Goal: Task Accomplishment & Management: Manage account settings

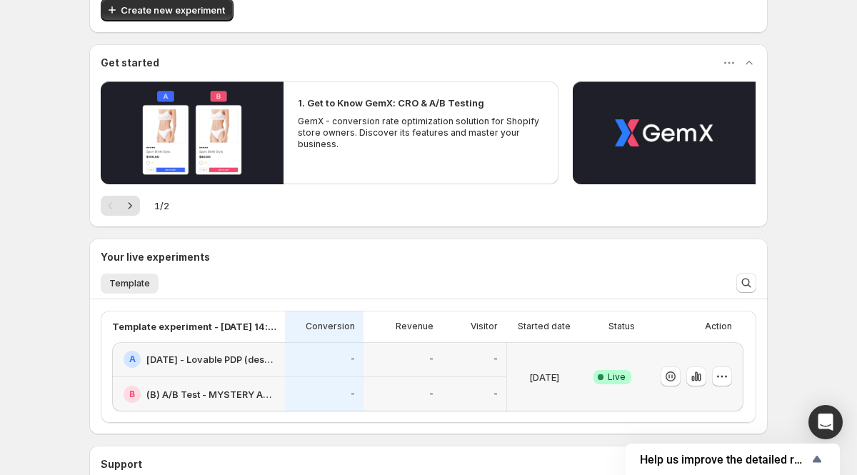
scroll to position [121, 0]
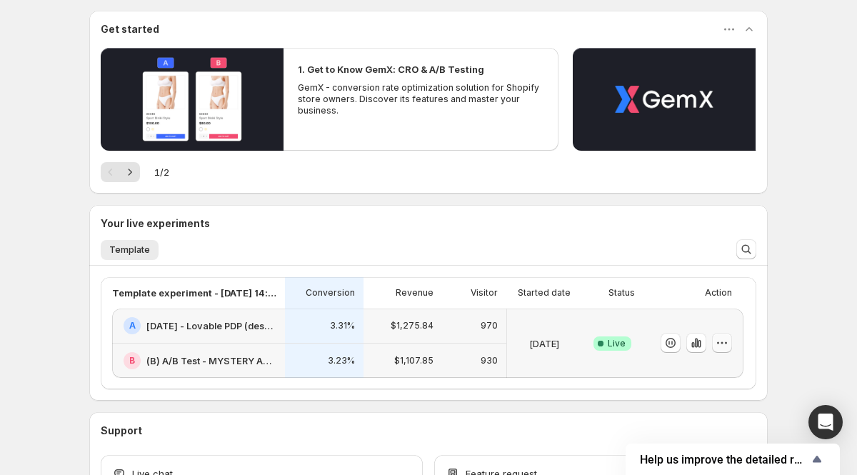
click at [718, 345] on icon "button" at bounding box center [722, 343] width 14 height 14
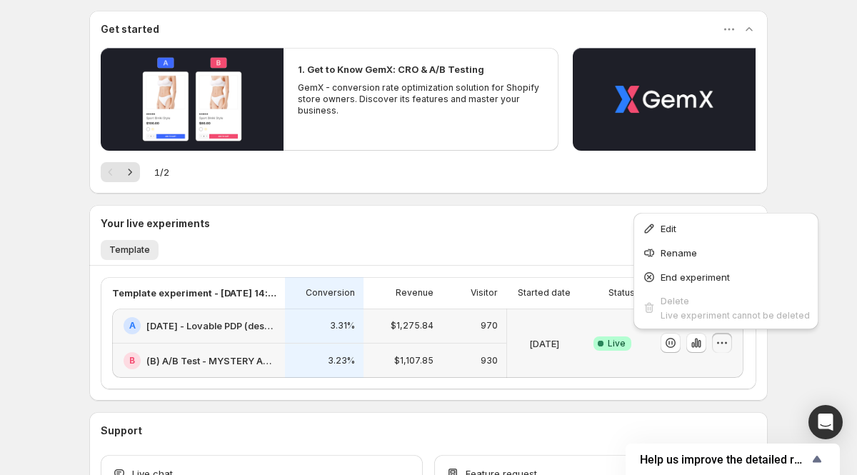
click at [719, 340] on icon "button" at bounding box center [722, 343] width 14 height 14
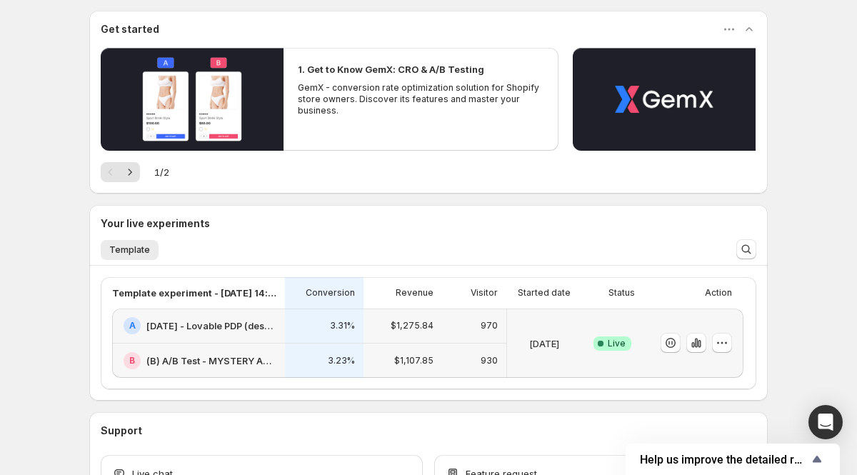
click at [316, 331] on div "3.31%" at bounding box center [324, 325] width 61 height 17
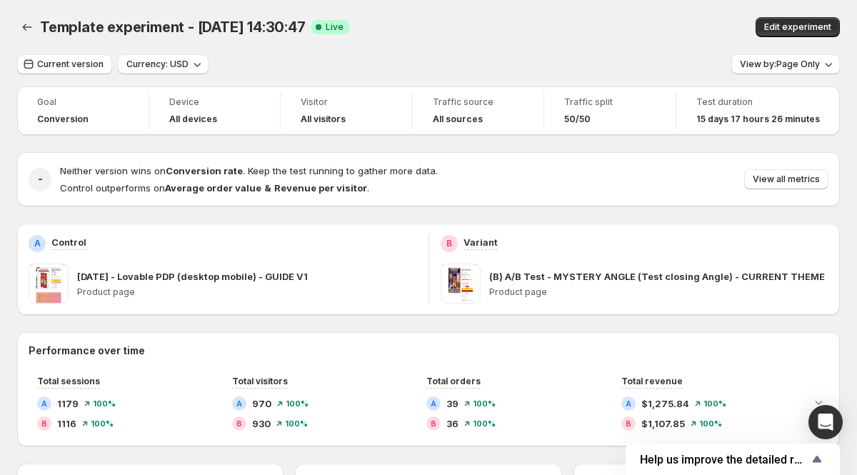
click at [466, 48] on div "Template experiment - Sep 8, 14:30:47. This page is ready Template experiment -…" at bounding box center [428, 27] width 823 height 54
click at [562, 48] on div "Template experiment - Sep 8, 14:30:47. This page is ready Template experiment -…" at bounding box center [428, 27] width 823 height 54
click at [27, 26] on icon "Back" at bounding box center [27, 27] width 14 height 14
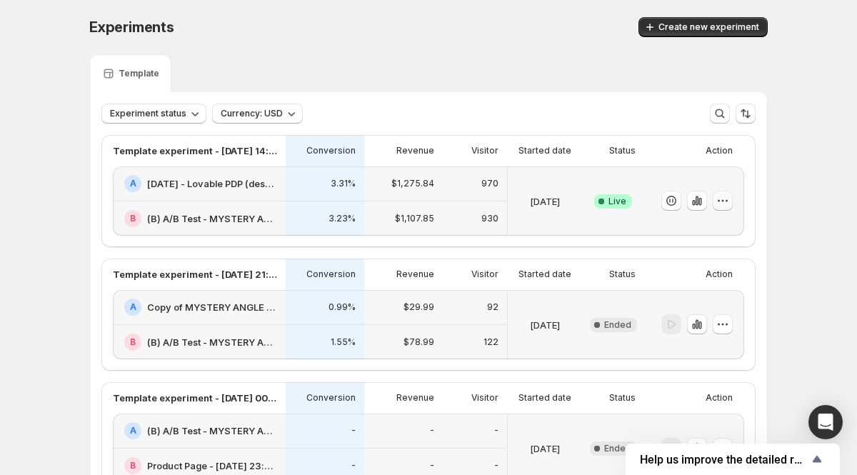
click at [726, 204] on icon "button" at bounding box center [723, 201] width 14 height 14
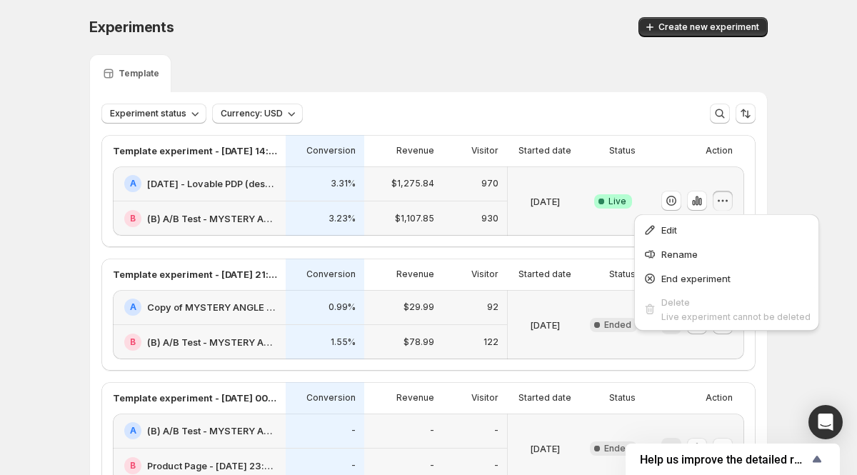
click at [726, 204] on icon "button" at bounding box center [723, 201] width 14 height 14
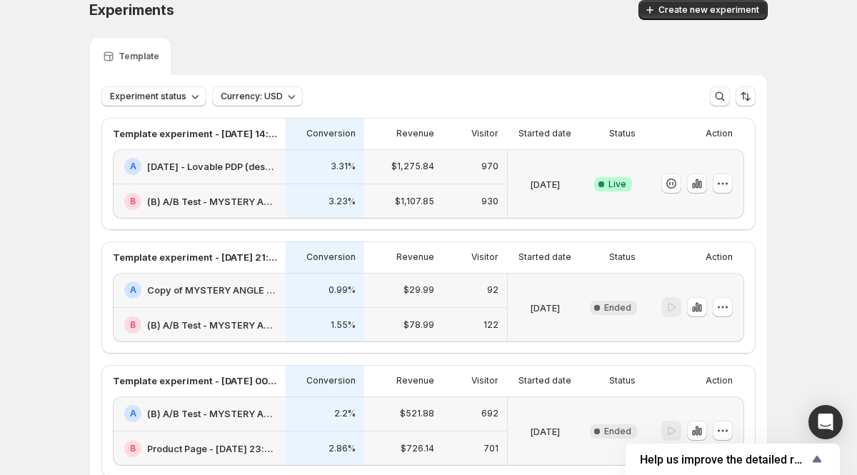
scroll to position [18, 0]
click at [669, 179] on icon "button" at bounding box center [671, 183] width 14 height 14
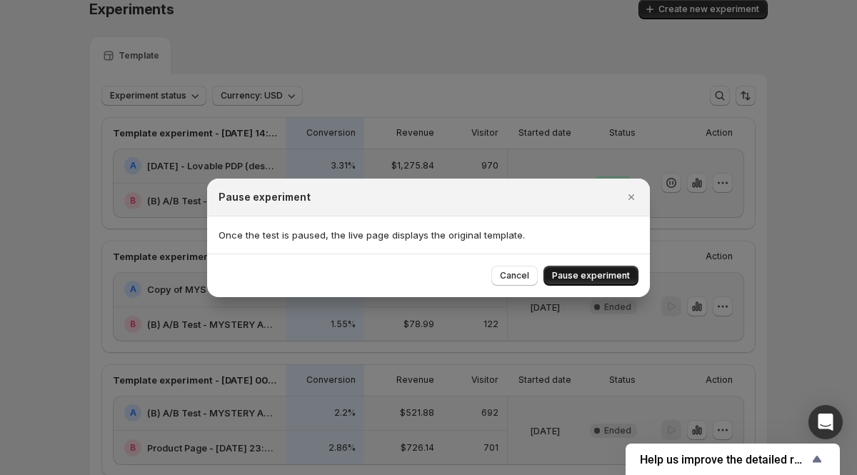
click at [594, 271] on span "Pause experiment" at bounding box center [591, 275] width 78 height 11
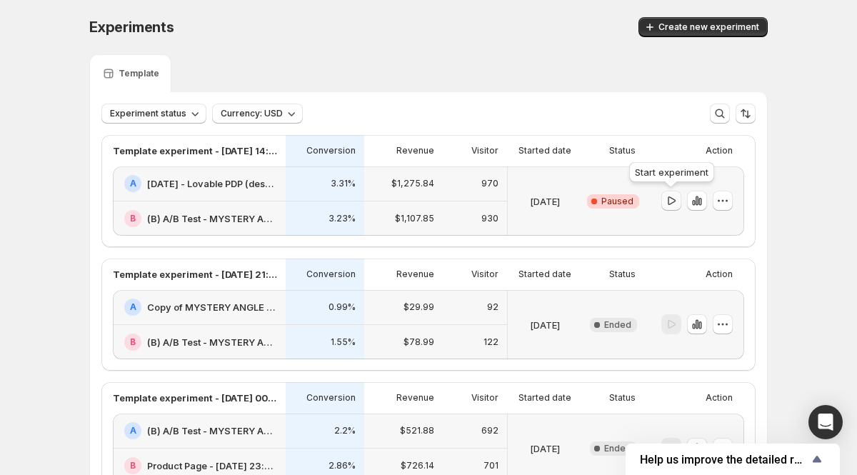
click at [666, 200] on icon "button" at bounding box center [671, 201] width 14 height 14
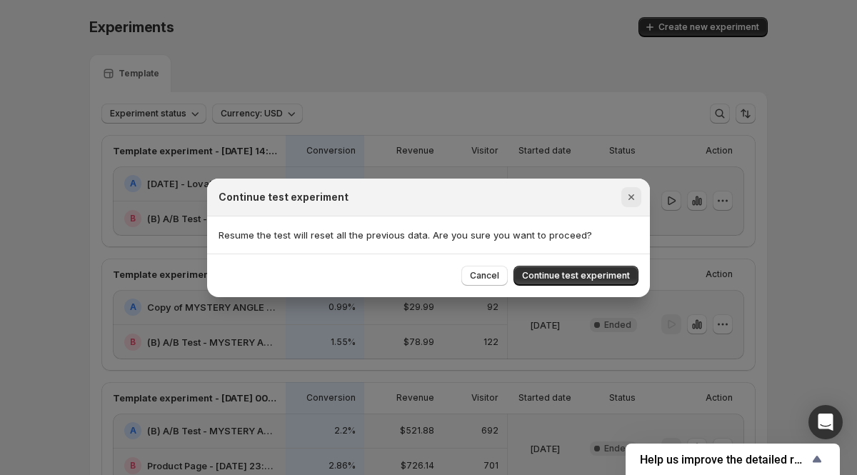
click at [629, 201] on icon "Close" at bounding box center [631, 197] width 14 height 14
